Goal: Task Accomplishment & Management: Use online tool/utility

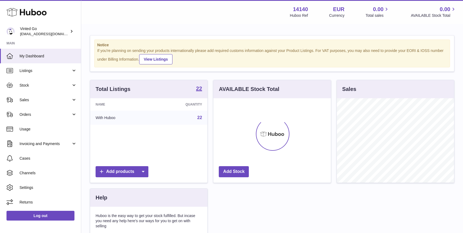
scroll to position [84, 117]
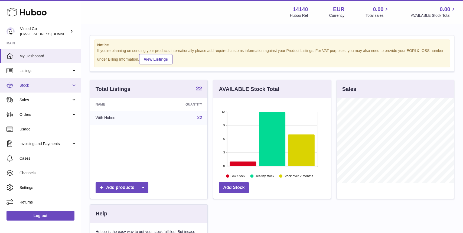
click at [44, 89] on link "Stock" at bounding box center [40, 85] width 81 height 15
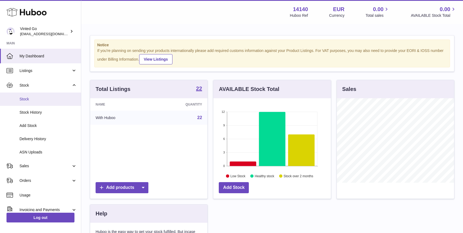
click at [43, 98] on span "Stock" at bounding box center [47, 99] width 57 height 5
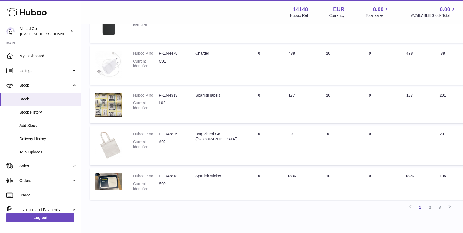
scroll to position [294, 0]
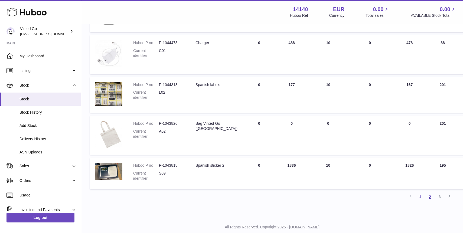
click at [431, 196] on link "2" at bounding box center [430, 197] width 10 height 10
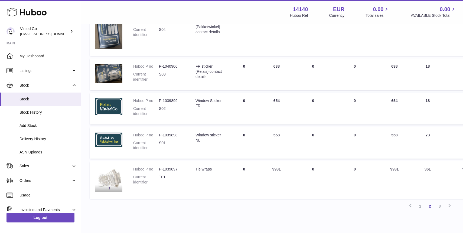
scroll to position [325, 0]
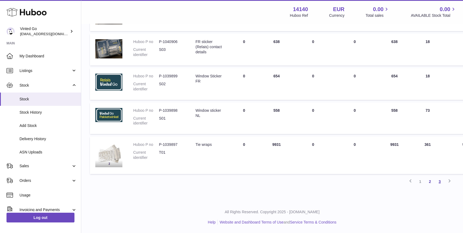
click at [442, 182] on link "3" at bounding box center [440, 182] width 10 height 10
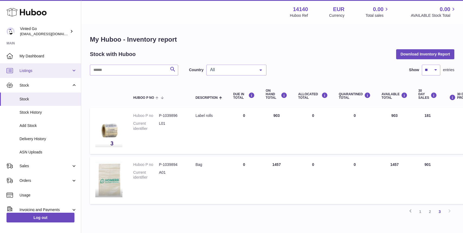
click at [27, 73] on link "Listings" at bounding box center [40, 70] width 81 height 15
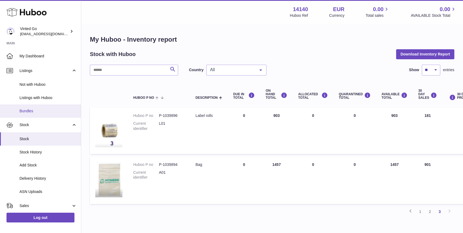
click at [36, 113] on span "Bundles" at bounding box center [47, 111] width 57 height 5
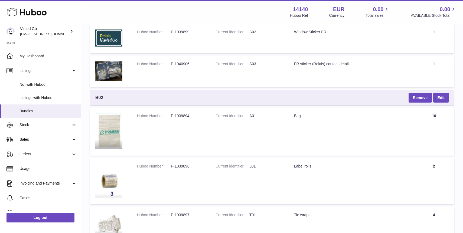
scroll to position [1316, 0]
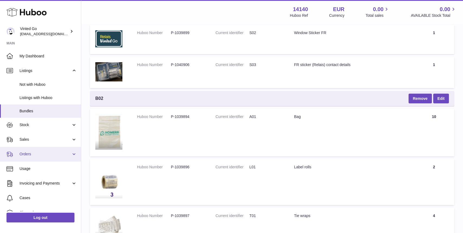
click at [40, 149] on link "Orders" at bounding box center [40, 154] width 81 height 15
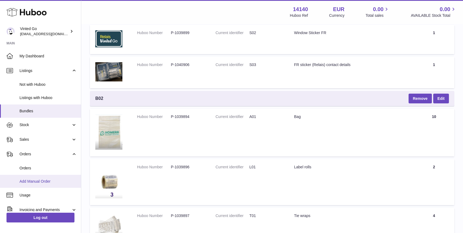
click at [48, 187] on link "Add Manual Order" at bounding box center [40, 181] width 81 height 13
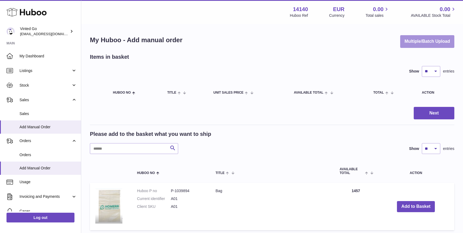
click at [424, 40] on button "Multiple/Batch Upload" at bounding box center [427, 41] width 54 height 13
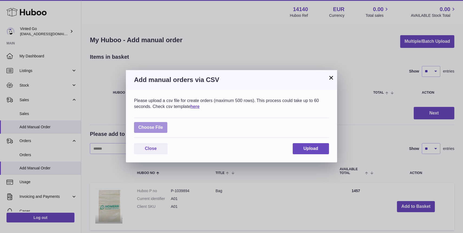
click at [158, 123] on label at bounding box center [150, 127] width 33 height 11
click at [163, 125] on input "file" at bounding box center [163, 125] width 0 height 0
type input "**********"
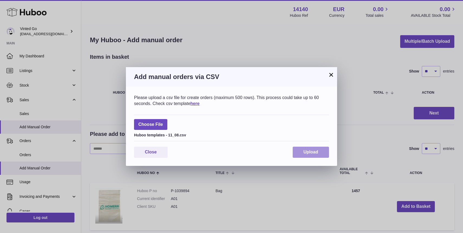
click at [322, 152] on button "Upload" at bounding box center [311, 152] width 36 height 11
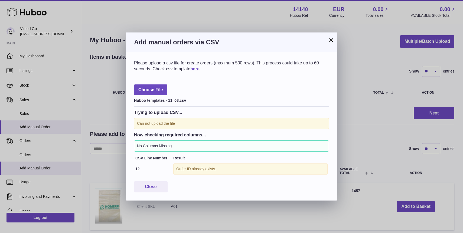
click at [331, 41] on button "×" at bounding box center [331, 40] width 6 height 6
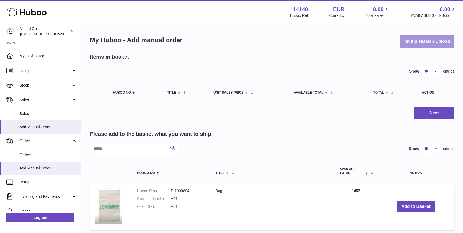
click at [413, 35] on button "Multiple/Batch Upload" at bounding box center [427, 41] width 54 height 13
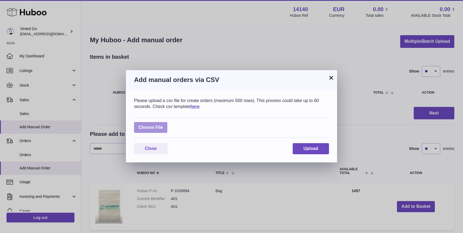
click at [156, 123] on label at bounding box center [150, 127] width 33 height 11
click at [163, 125] on input "file" at bounding box center [163, 125] width 0 height 0
type input "**********"
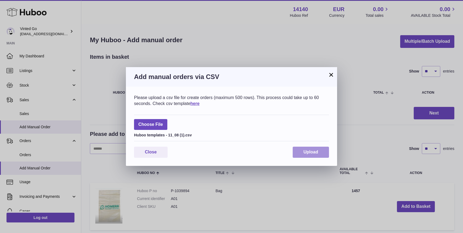
click at [315, 150] on span "Upload" at bounding box center [311, 152] width 15 height 5
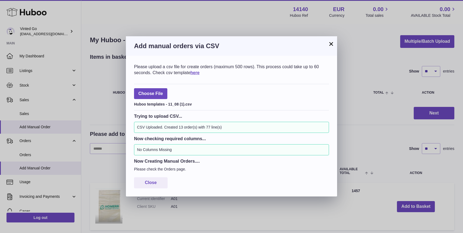
click at [329, 45] on button "×" at bounding box center [331, 44] width 6 height 6
